Goal: Transaction & Acquisition: Purchase product/service

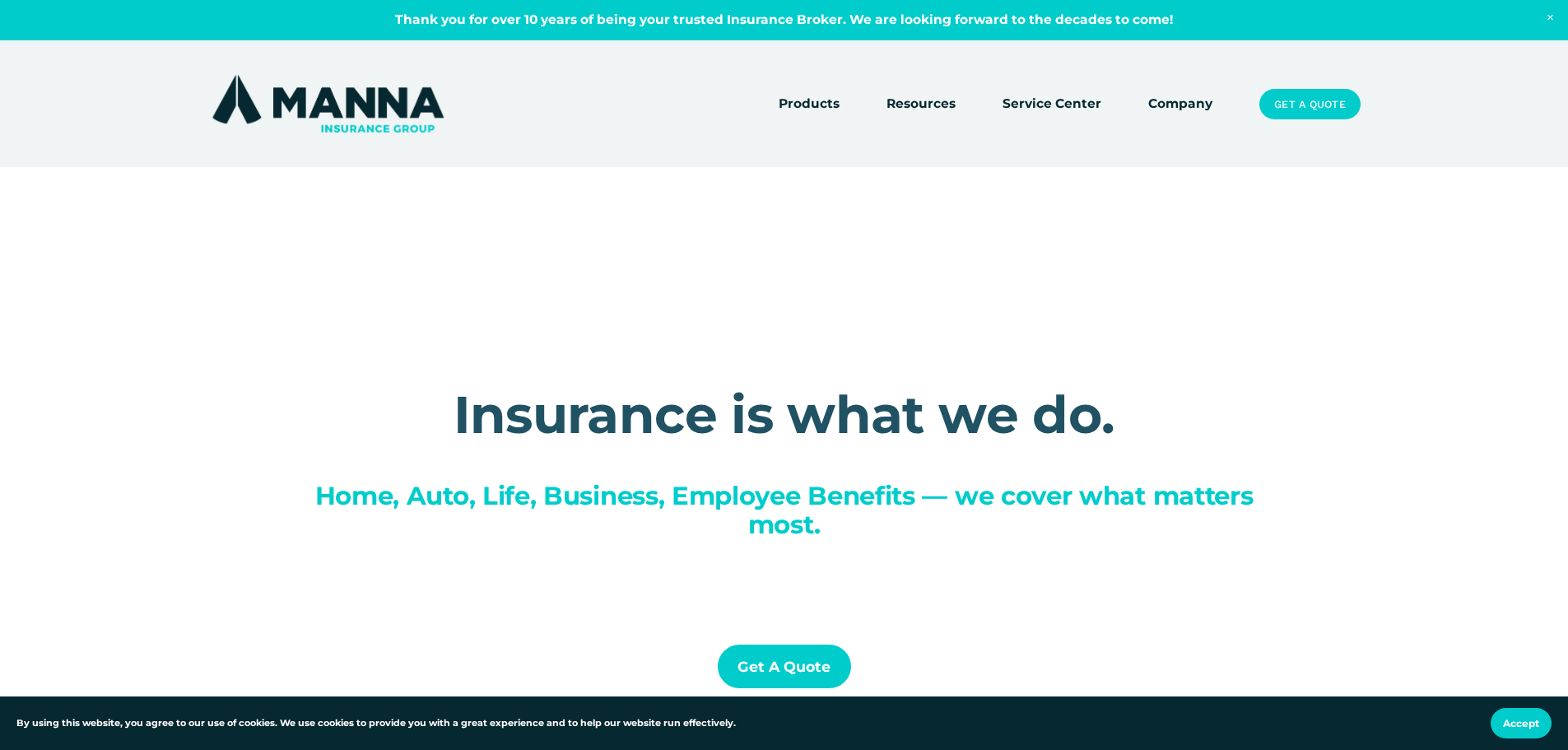
click at [1047, 100] on link "Service Center" at bounding box center [1052, 104] width 98 height 23
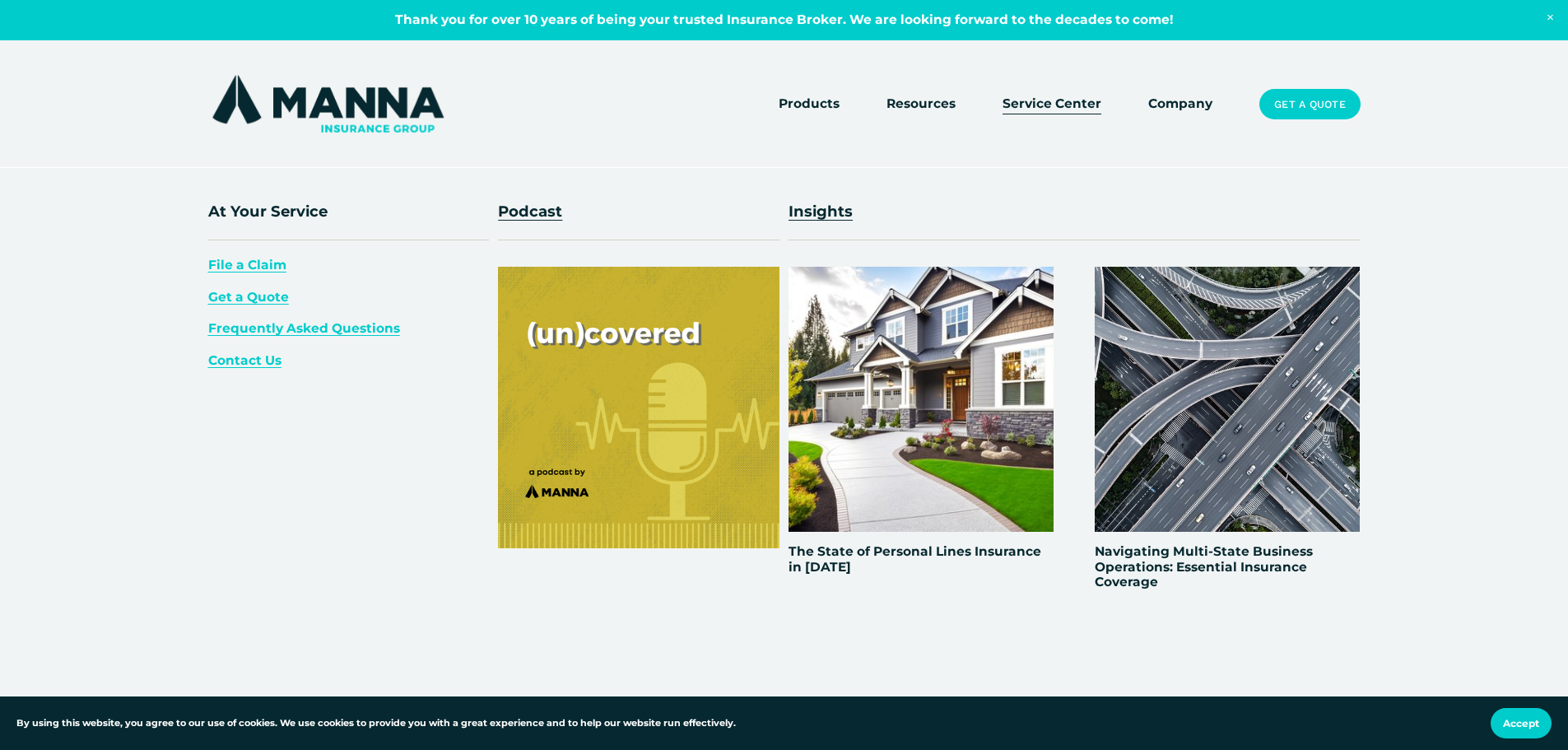
click at [920, 112] on span "Resources" at bounding box center [921, 103] width 69 height 20
click at [928, 103] on span "Resources" at bounding box center [921, 103] width 69 height 20
click at [929, 98] on span "Resources" at bounding box center [921, 103] width 69 height 20
click at [921, 103] on span "Resources" at bounding box center [921, 103] width 69 height 20
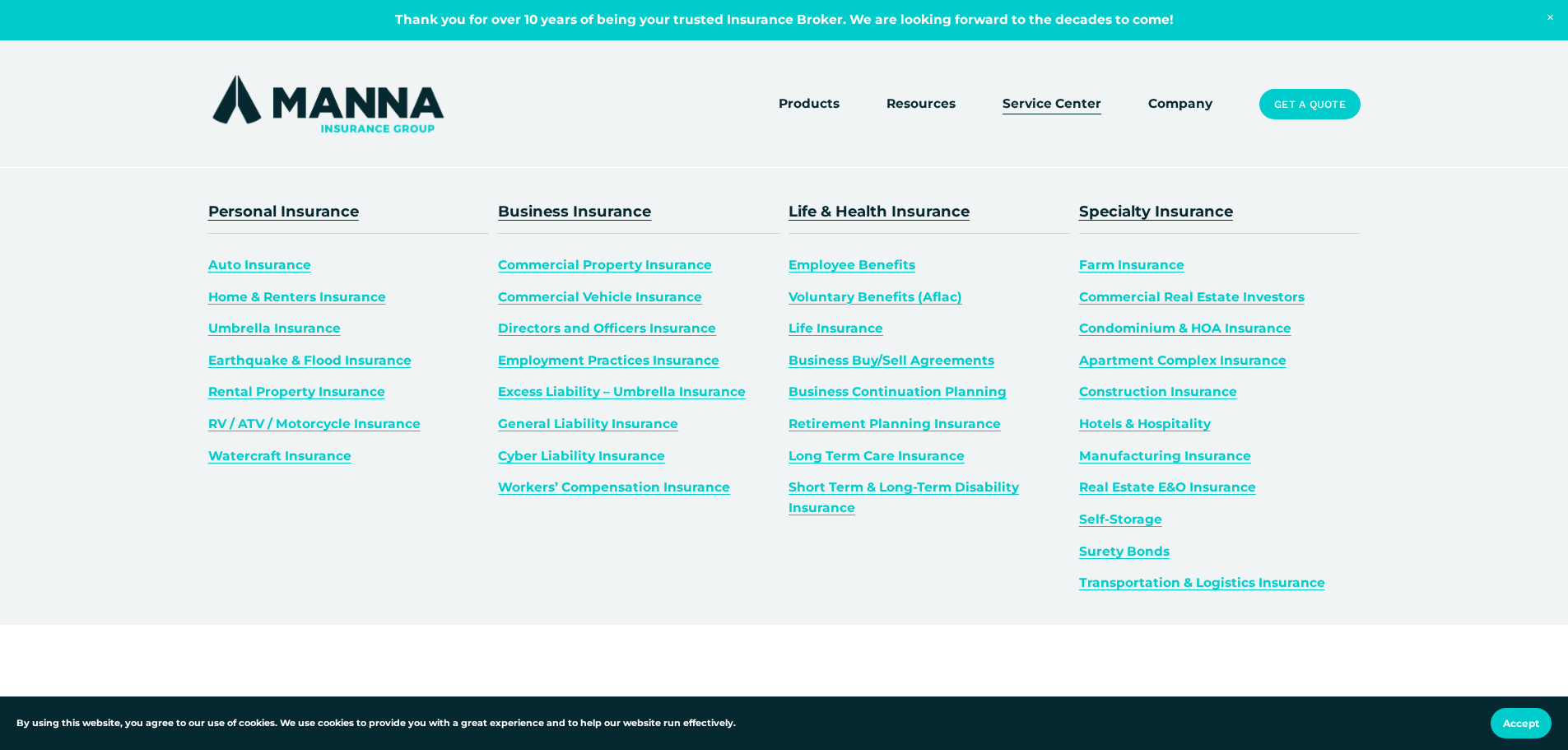
click at [814, 101] on span "Products" at bounding box center [809, 103] width 61 height 20
click at [268, 267] on span "Auto Insurance" at bounding box center [260, 265] width 103 height 16
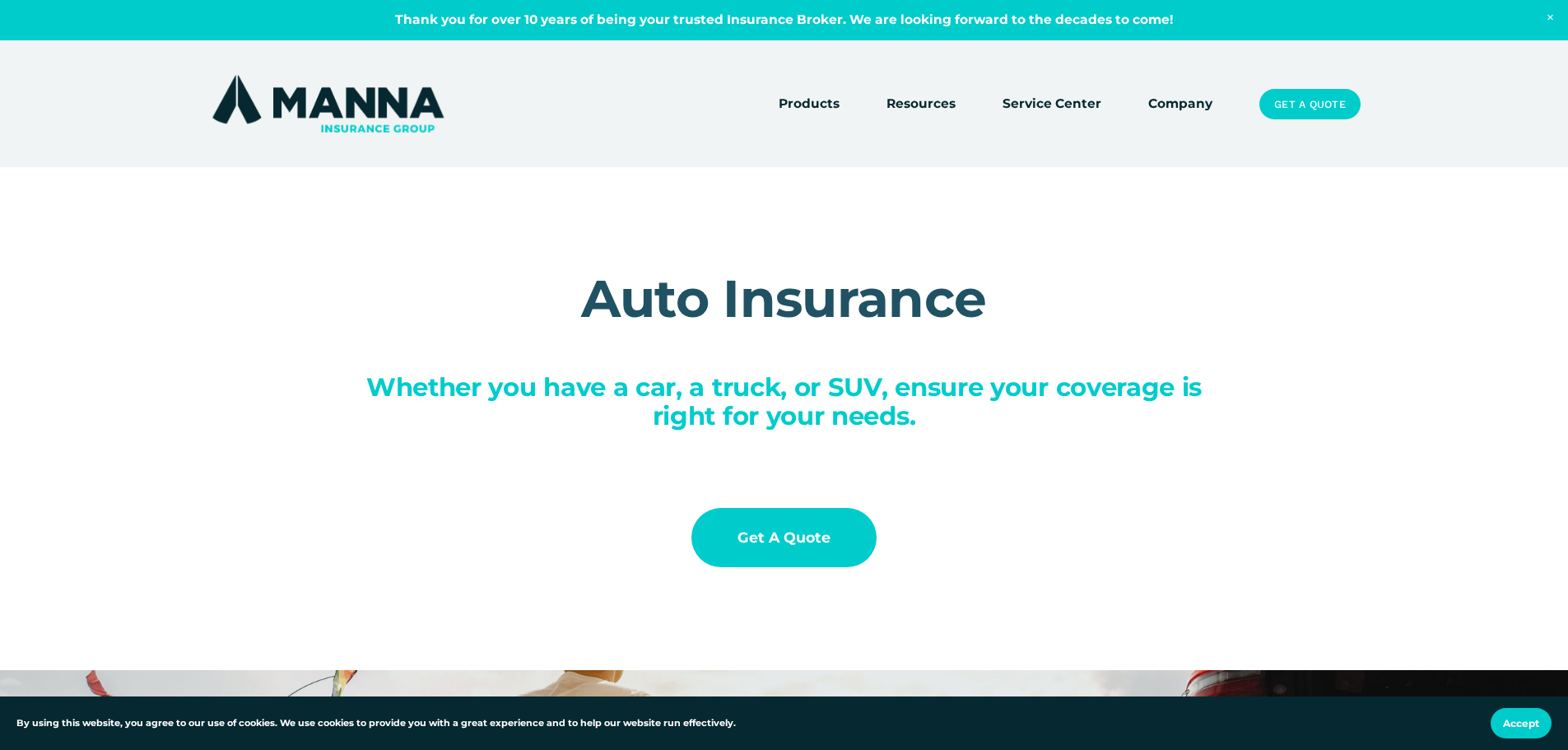
click at [1058, 102] on link "Service Center" at bounding box center [1052, 104] width 98 height 23
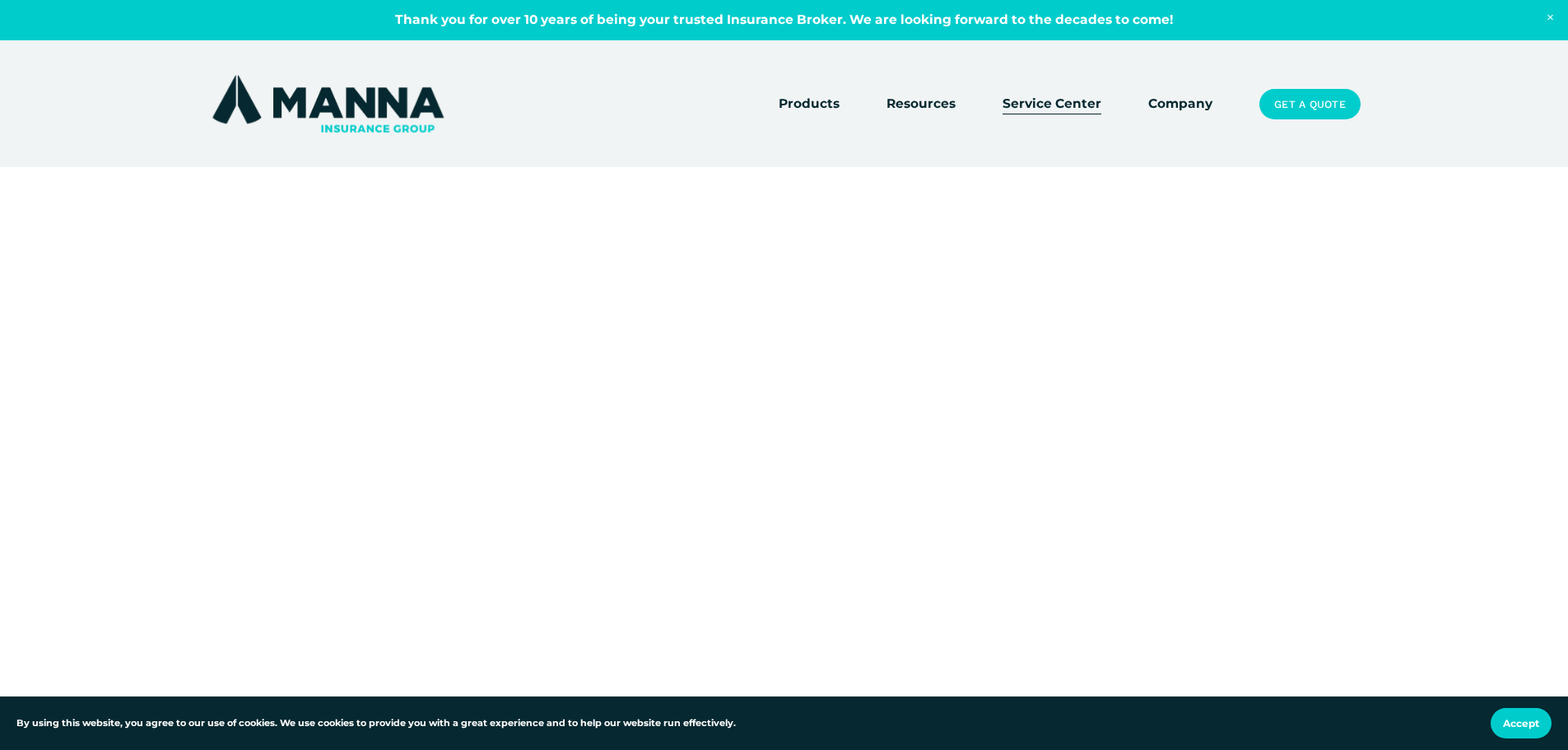
click at [1295, 105] on link "Get a Quote" at bounding box center [1309, 104] width 100 height 31
